Goal: Transaction & Acquisition: Book appointment/travel/reservation

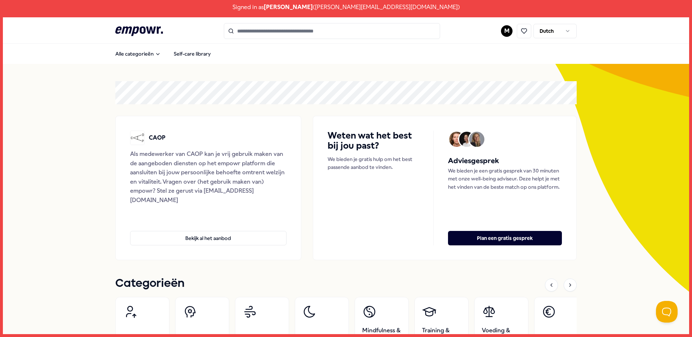
click at [513, 29] on link at bounding box center [523, 31] width 21 height 14
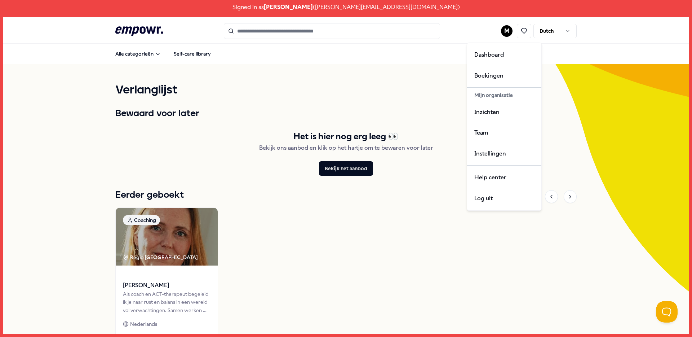
click at [504, 35] on html "Signed in as [PERSON_NAME] ( [PERSON_NAME][EMAIL_ADDRESS][DOMAIN_NAME] ) .empow…" at bounding box center [346, 168] width 692 height 337
click at [492, 115] on div "Inzichten" at bounding box center [504, 112] width 71 height 21
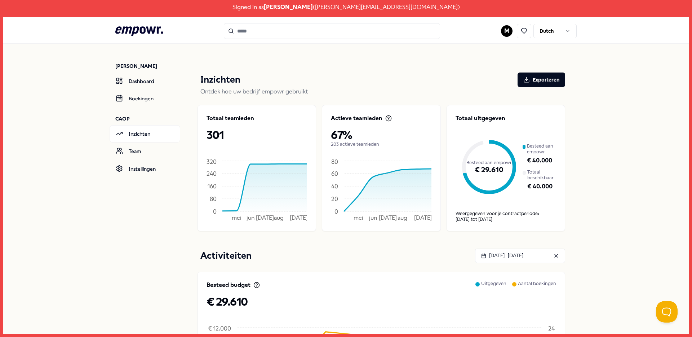
click at [504, 27] on html "Signed in as Marieke Verhoef ( m.verhoef@caop.nl ) .empowr-logo_svg__cls-1{fill…" at bounding box center [346, 168] width 692 height 337
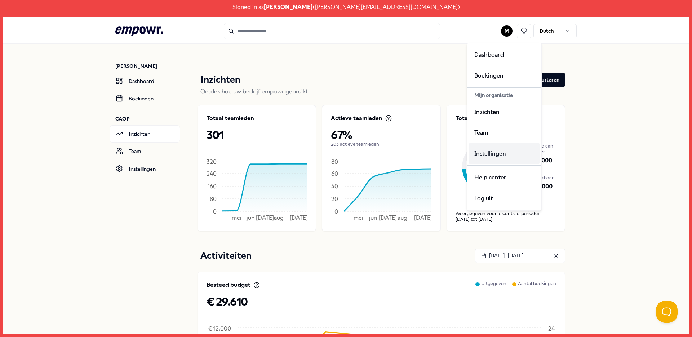
click at [488, 155] on div "Instellingen" at bounding box center [504, 153] width 71 height 21
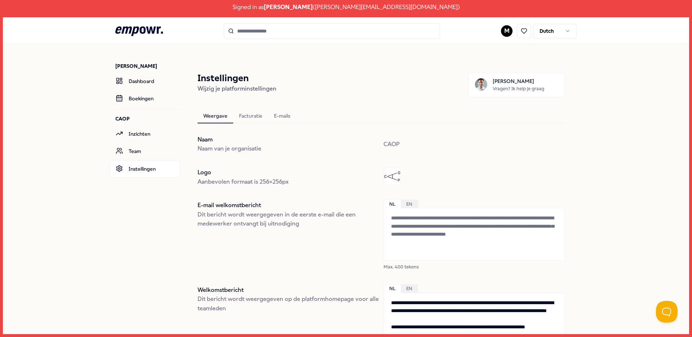
click at [507, 30] on html "**********" at bounding box center [346, 168] width 692 height 337
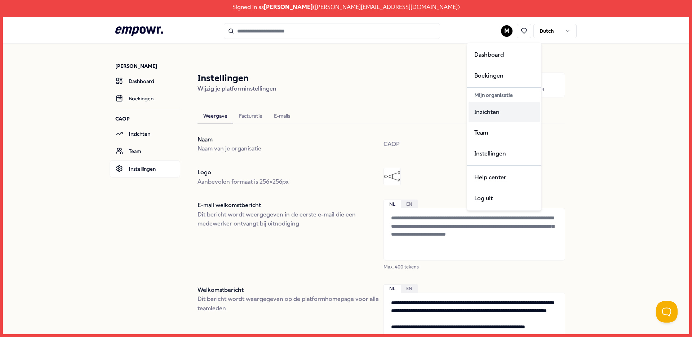
click at [495, 118] on div "Inzichten" at bounding box center [504, 112] width 71 height 21
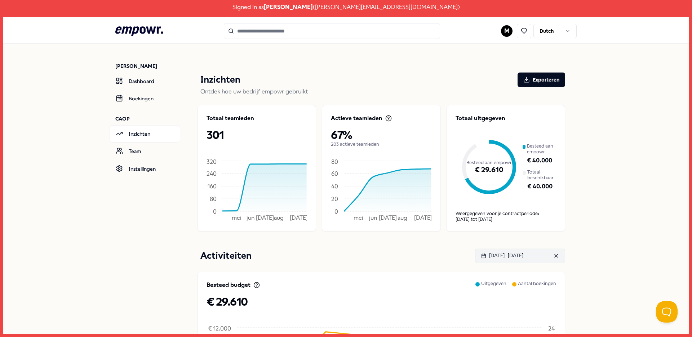
click at [497, 255] on div "Mar 16, 2025 - Sep 16, 2025" at bounding box center [502, 255] width 42 height 8
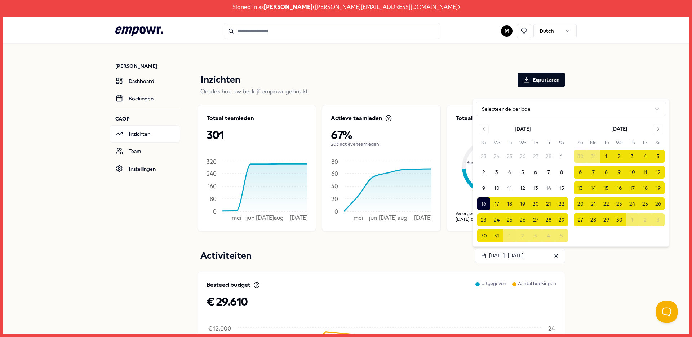
click at [481, 121] on div "March 2025 Su Mo Tu We Th Fr Sa 23 24 25 26 27 28 1 2 3 4 5 6 7 8 9 10 11 12 13…" at bounding box center [571, 182] width 196 height 127
click at [483, 127] on icon "Go to previous month" at bounding box center [484, 129] width 6 height 6
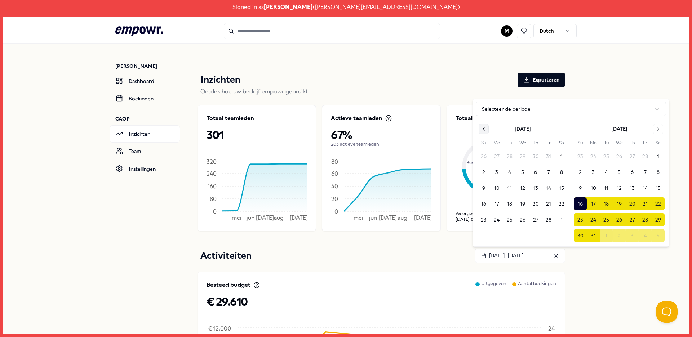
click at [483, 127] on icon "Go to previous month" at bounding box center [484, 129] width 6 height 6
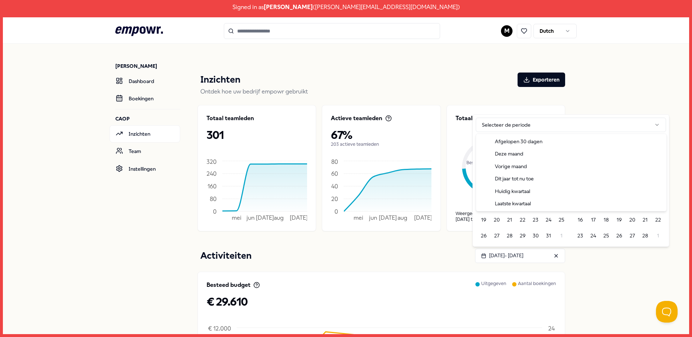
click at [483, 127] on html "Signed in as Marieke Verhoef ( m.verhoef@caop.nl ) .empowr-logo_svg__cls-1{fill…" at bounding box center [346, 168] width 692 height 337
click at [494, 107] on html "Signed in as Marieke Verhoef ( m.verhoef@caop.nl ) .empowr-logo_svg__cls-1{fill…" at bounding box center [346, 168] width 692 height 337
click at [523, 171] on button "1" at bounding box center [522, 171] width 13 height 13
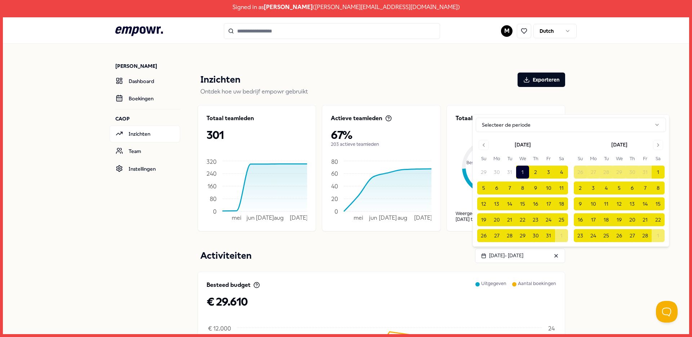
click at [619, 91] on div "Marieke Verhoef Dashboard Boekingen CAOP Inzichten Team Instellingen Inzichten …" at bounding box center [346, 301] width 686 height 515
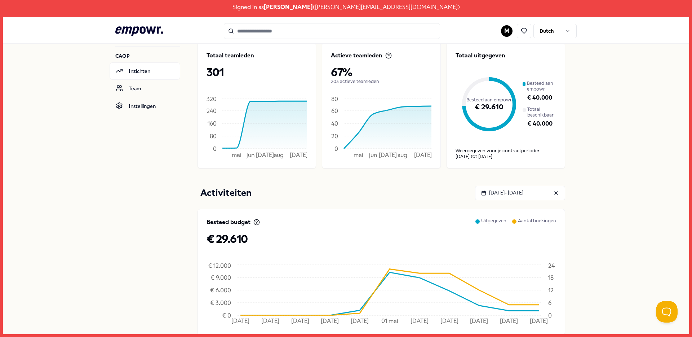
scroll to position [64, 0]
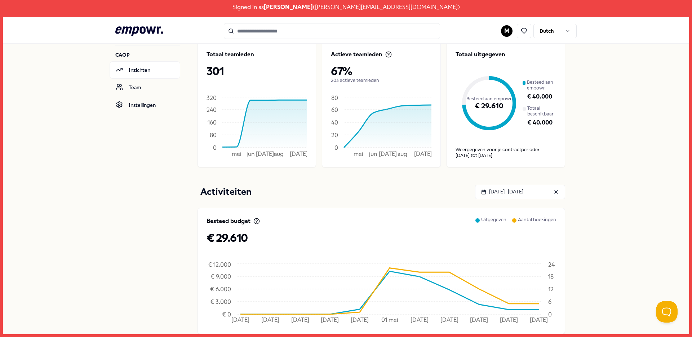
click at [473, 300] on icon at bounding box center [389, 291] width 299 height 46
click at [474, 303] on icon at bounding box center [389, 291] width 299 height 46
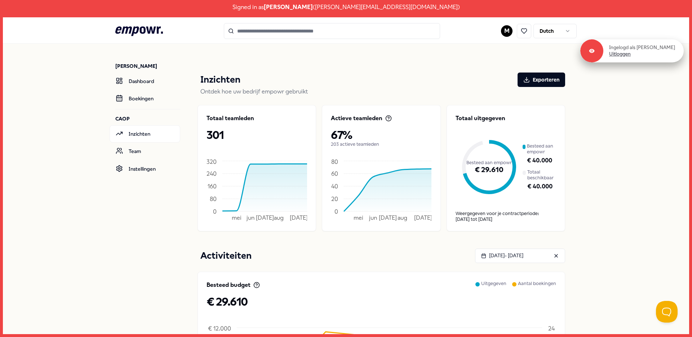
click at [623, 57] on link "Uitloggen" at bounding box center [620, 54] width 22 height 6
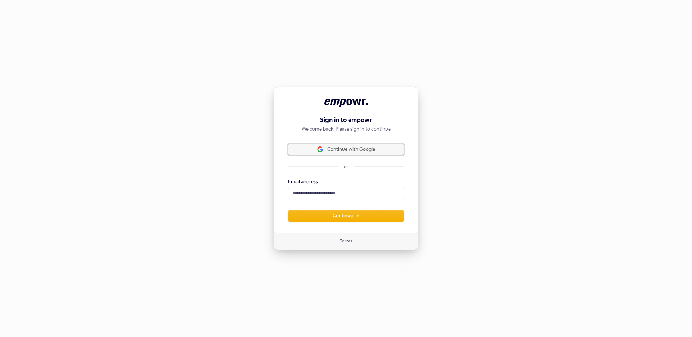
click at [354, 149] on span "Continue with Google" at bounding box center [351, 149] width 48 height 6
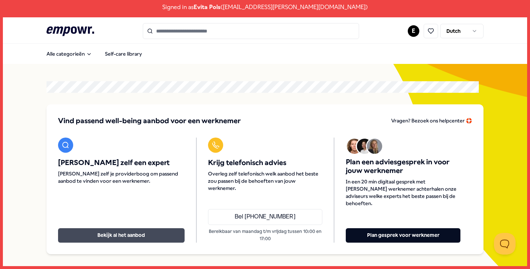
click at [124, 232] on button "Bekijk al het aanbod" at bounding box center [121, 235] width 127 height 14
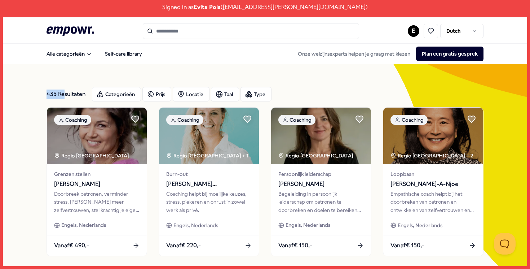
drag, startPoint x: 44, startPoint y: 94, endPoint x: 64, endPoint y: 94, distance: 19.8
click at [64, 94] on div "435 Resultaten" at bounding box center [67, 94] width 40 height 14
click at [196, 92] on div "Locatie" at bounding box center [191, 94] width 37 height 14
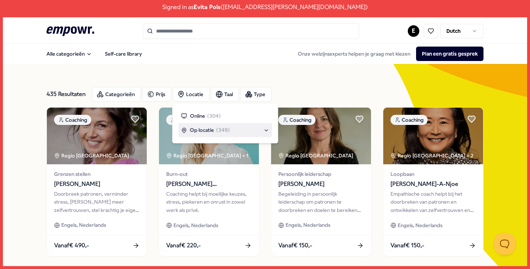
click at [207, 134] on span "Op locatie" at bounding box center [202, 130] width 24 height 8
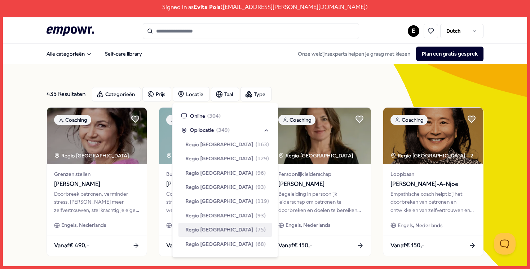
click at [222, 232] on span "Regio [GEOGRAPHIC_DATA]" at bounding box center [220, 229] width 68 height 8
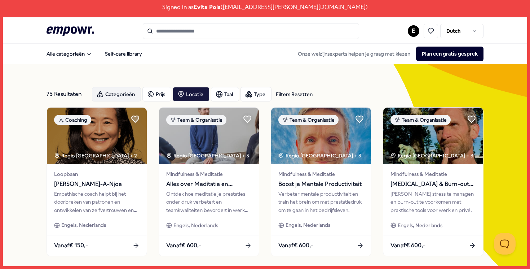
click at [111, 94] on div "Categorieën" at bounding box center [116, 94] width 49 height 14
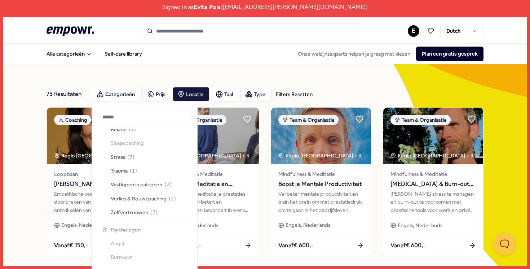
scroll to position [218, 0]
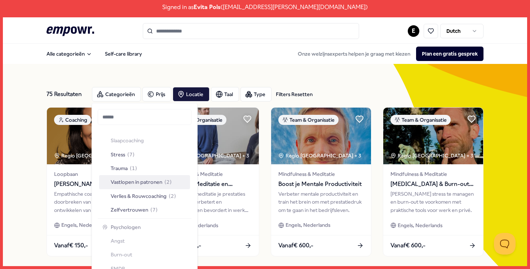
click at [142, 176] on div "Vastlopen in patronen ( 2 )" at bounding box center [144, 182] width 91 height 14
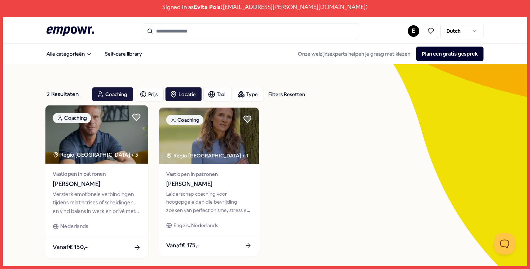
click at [94, 146] on img at bounding box center [96, 134] width 103 height 58
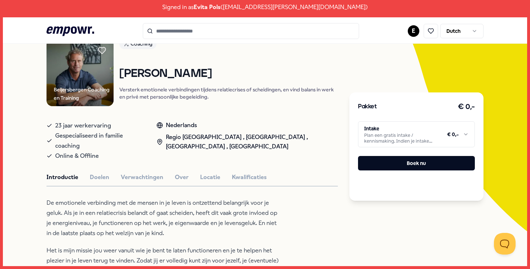
scroll to position [61, 0]
click at [376, 129] on html "Signed in as [PERSON_NAME] ( [EMAIL_ADDRESS][PERSON_NAME][DOMAIN_NAME] ) .empow…" at bounding box center [265, 134] width 530 height 269
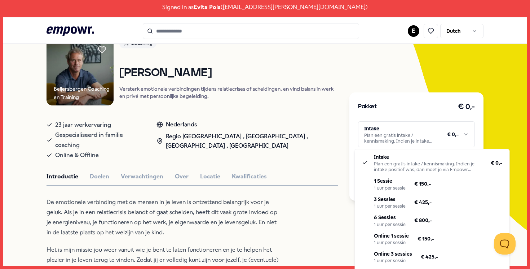
click at [376, 129] on html "Signed in as [PERSON_NAME] ( [EMAIL_ADDRESS][PERSON_NAME][DOMAIN_NAME] ) .empow…" at bounding box center [265, 134] width 530 height 269
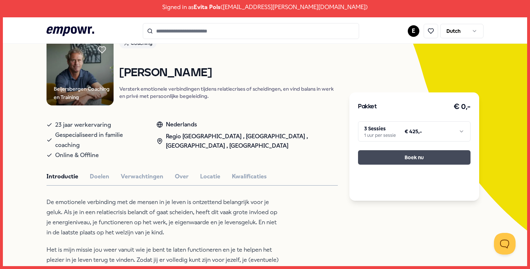
click at [388, 154] on button "Boek nu" at bounding box center [414, 157] width 112 height 14
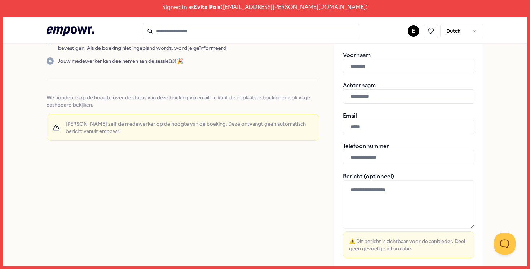
scroll to position [151, 0]
click at [344, 190] on textarea at bounding box center [409, 203] width 132 height 48
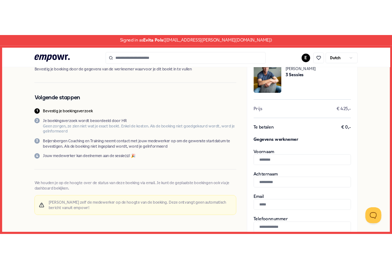
scroll to position [0, 0]
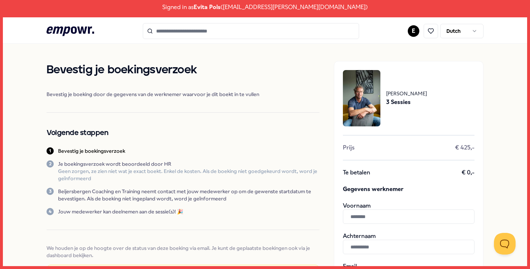
click at [69, 28] on icon at bounding box center [71, 30] width 48 height 9
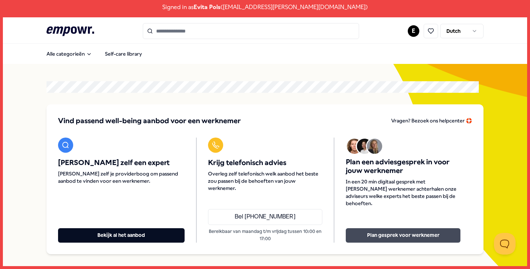
click at [380, 239] on button "Plan gesprek voor werknemer" at bounding box center [403, 235] width 115 height 14
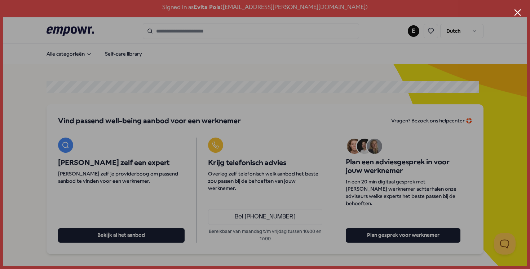
click at [517, 10] on button "Close modal" at bounding box center [517, 12] width 7 height 7
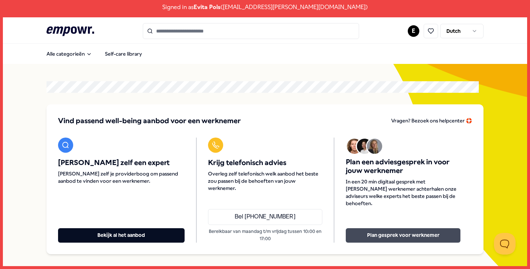
click at [374, 230] on button "Plan gesprek voor werknemer" at bounding box center [403, 235] width 115 height 14
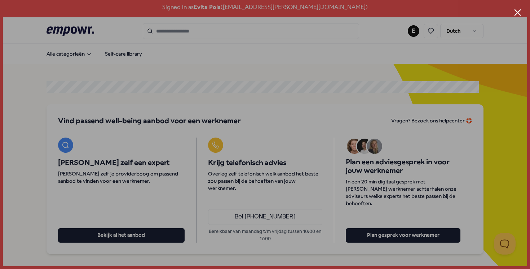
click at [518, 13] on button "Close modal" at bounding box center [517, 12] width 7 height 7
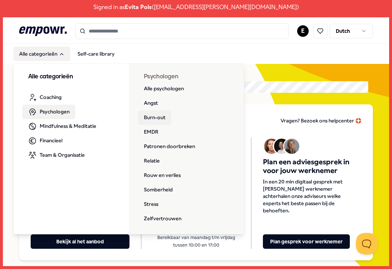
click at [154, 118] on link "Burn-out" at bounding box center [154, 117] width 33 height 14
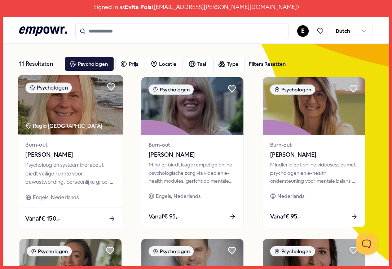
scroll to position [34, 0]
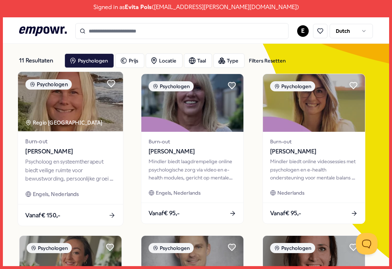
click at [78, 166] on div "Psycholoog en systeemtherapeut biedt veilige ruimte voor bewustwording, persoon…" at bounding box center [70, 170] width 90 height 25
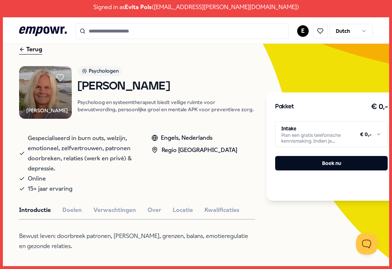
click at [340, 133] on html "Signed in as [PERSON_NAME] ( [EMAIL_ADDRESS][PERSON_NAME][DOMAIN_NAME] ) .empow…" at bounding box center [196, 134] width 392 height 269
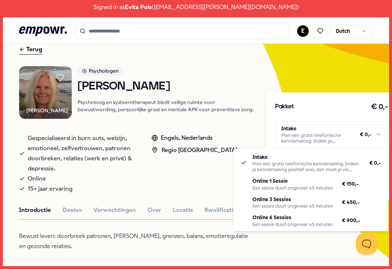
click at [34, 51] on html "Signed in as [PERSON_NAME] ( [EMAIL_ADDRESS][PERSON_NAME][DOMAIN_NAME] ) .empow…" at bounding box center [196, 134] width 392 height 269
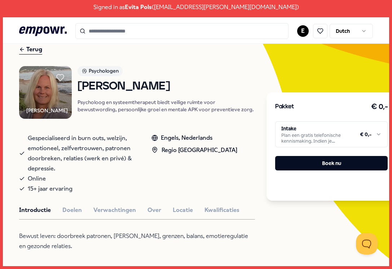
click at [34, 51] on div "Terug" at bounding box center [30, 50] width 23 height 10
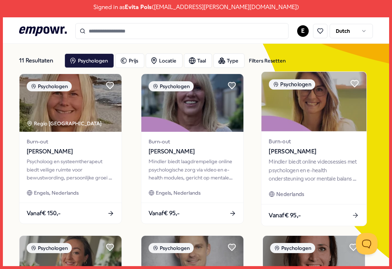
click at [311, 167] on div "Mindler biedt online videosessies met psychologen en e-health ondersteuning voo…" at bounding box center [314, 170] width 90 height 25
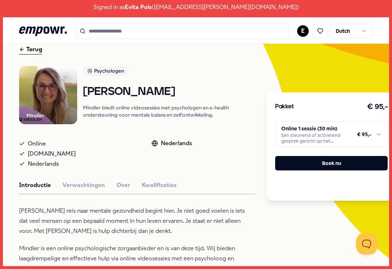
click at [325, 134] on html "Signed in as [PERSON_NAME] ( [EMAIL_ADDRESS][PERSON_NAME][DOMAIN_NAME] ) .empow…" at bounding box center [196, 134] width 392 height 269
click at [31, 50] on html "Signed in as [PERSON_NAME] ( [EMAIL_ADDRESS][PERSON_NAME][DOMAIN_NAME] ) .empow…" at bounding box center [196, 134] width 392 height 269
click at [31, 50] on div "Terug" at bounding box center [30, 50] width 23 height 10
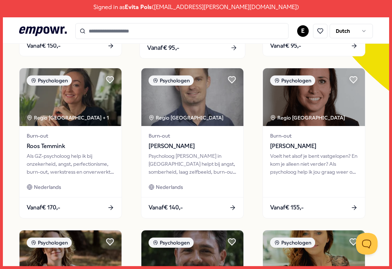
scroll to position [200, 0]
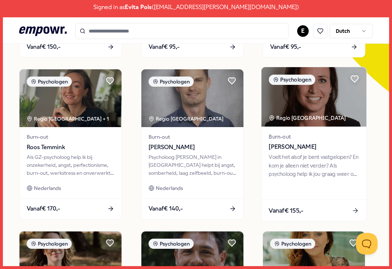
click at [311, 160] on div "Voelt het alsof je bent vastgelopen? En kom je alleen niet verder? Als psycholo…" at bounding box center [314, 165] width 90 height 25
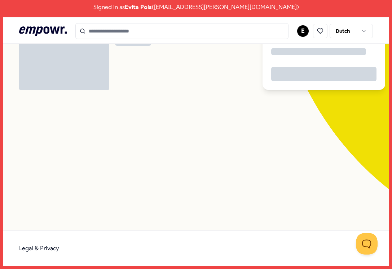
scroll to position [47, 0]
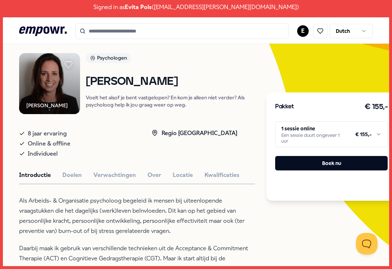
click at [284, 131] on html "Signed in as [PERSON_NAME] ( [EMAIL_ADDRESS][PERSON_NAME][DOMAIN_NAME] ) .empow…" at bounding box center [196, 134] width 392 height 269
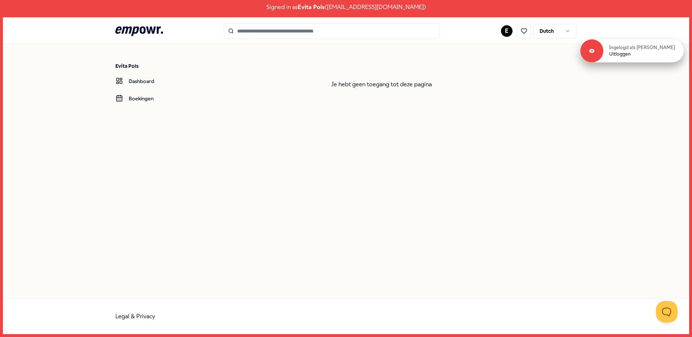
drag, startPoint x: 633, startPoint y: 54, endPoint x: 620, endPoint y: 55, distance: 13.4
click at [631, 54] on link "Uitloggen" at bounding box center [620, 54] width 22 height 6
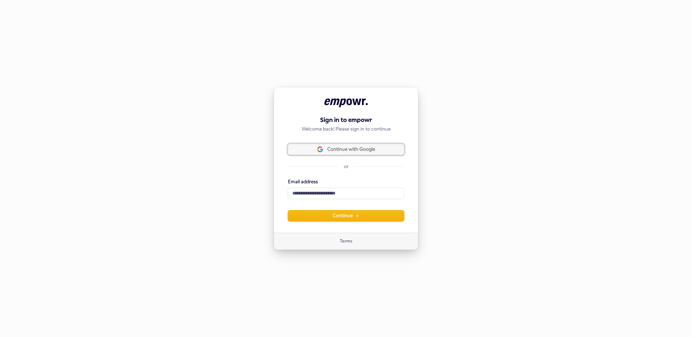
click at [348, 151] on span "Continue with Google" at bounding box center [351, 149] width 48 height 6
